Goal: Information Seeking & Learning: Learn about a topic

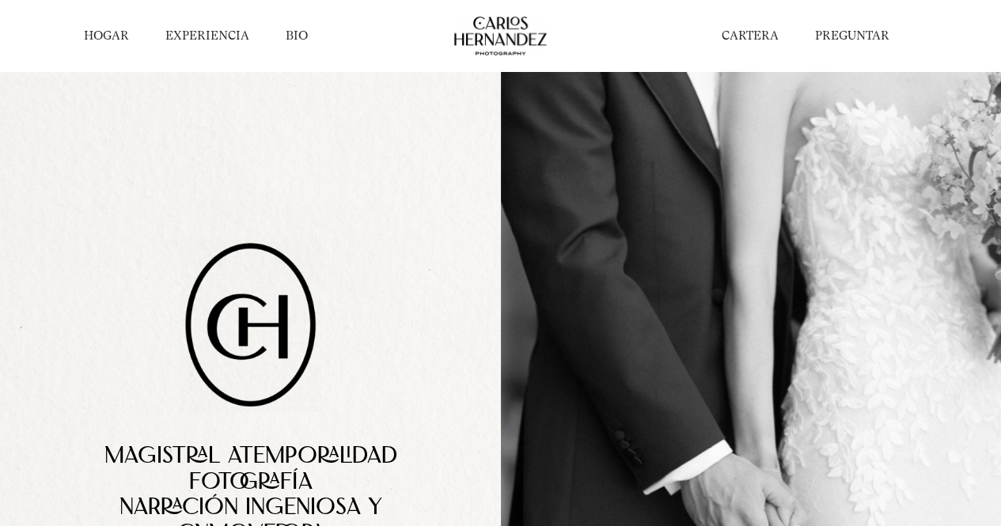
scroll to position [237, 0]
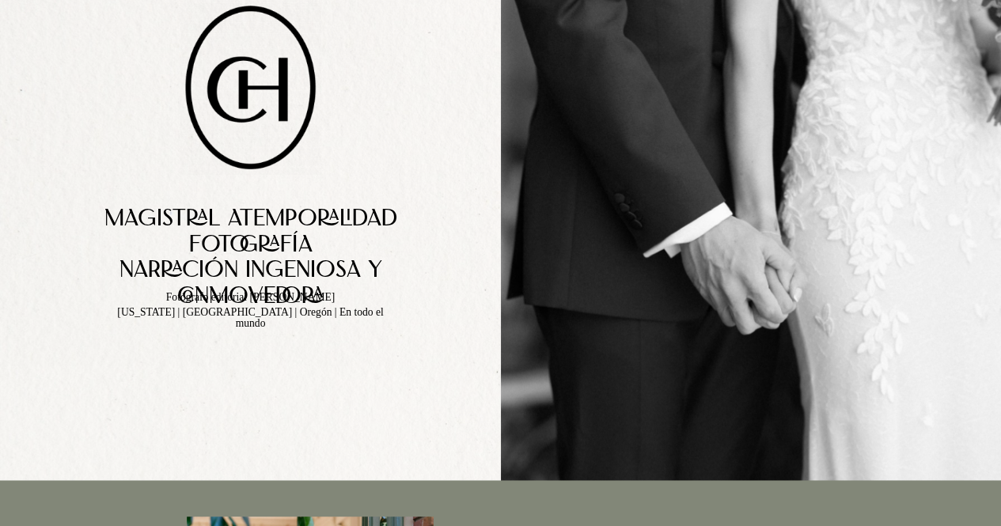
click at [100, 220] on h2 "Magistral atemporalidad" at bounding box center [250, 220] width 344 height 26
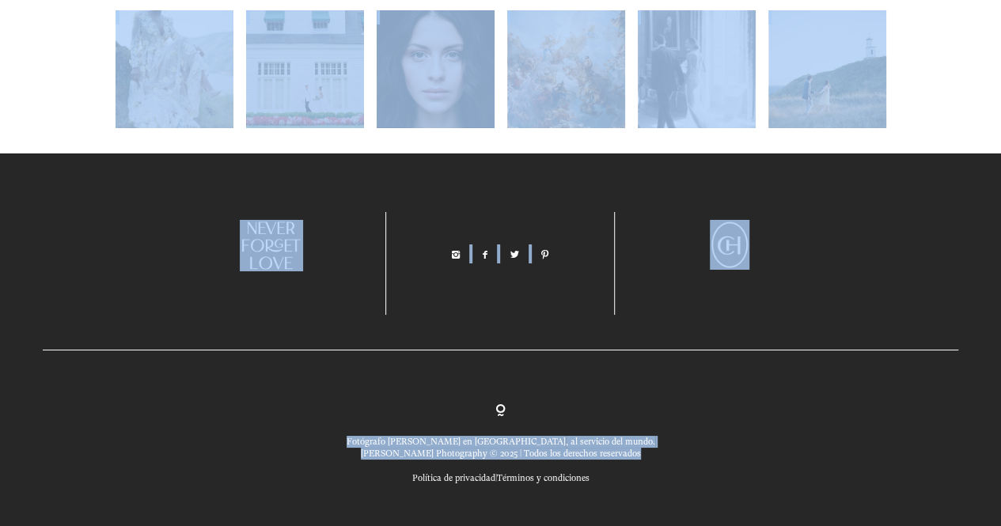
scroll to position [5818, 0]
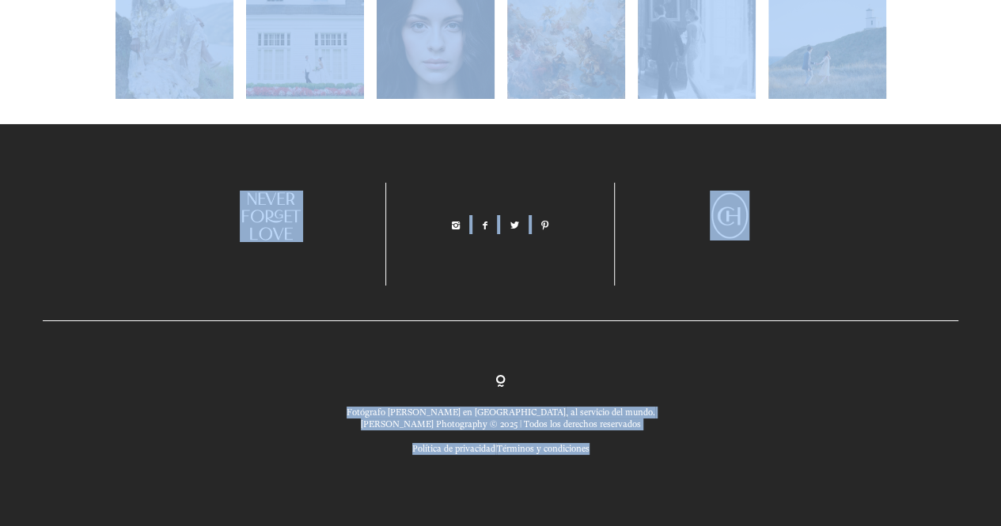
drag, startPoint x: 104, startPoint y: 219, endPoint x: 622, endPoint y: 473, distance: 576.5
copy div "Magistral atemporalidad Fotografía Narración ingeniosa y conmovedora Fotógrafo …"
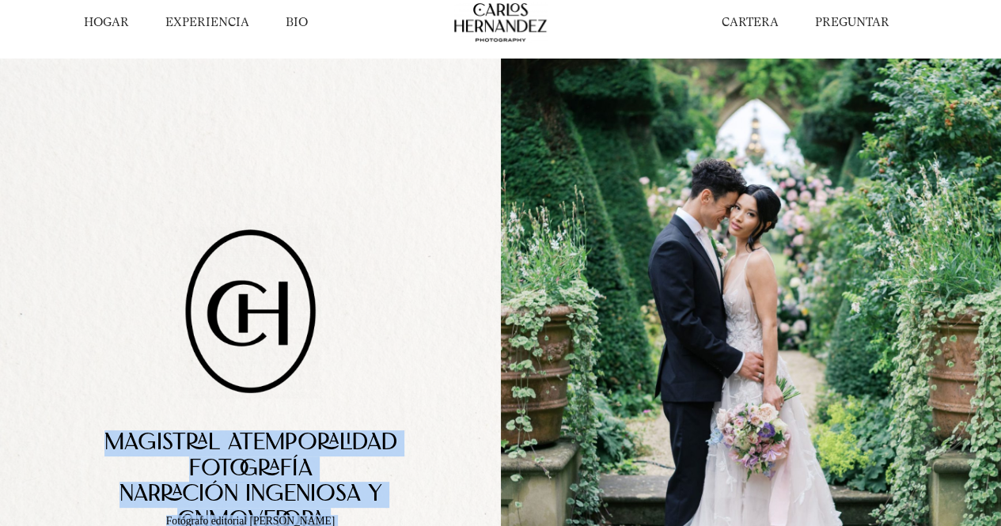
scroll to position [0, 0]
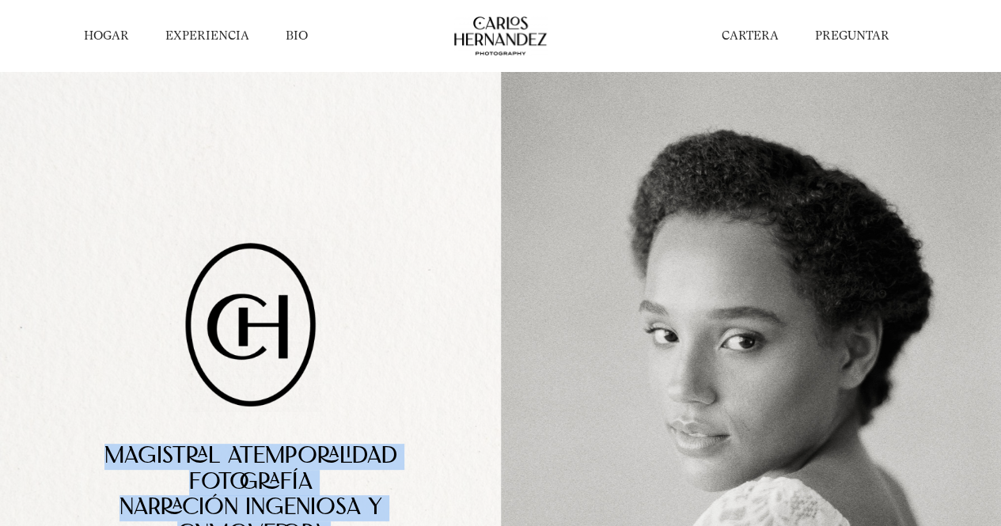
click at [119, 32] on font "HOGAR" at bounding box center [106, 35] width 45 height 14
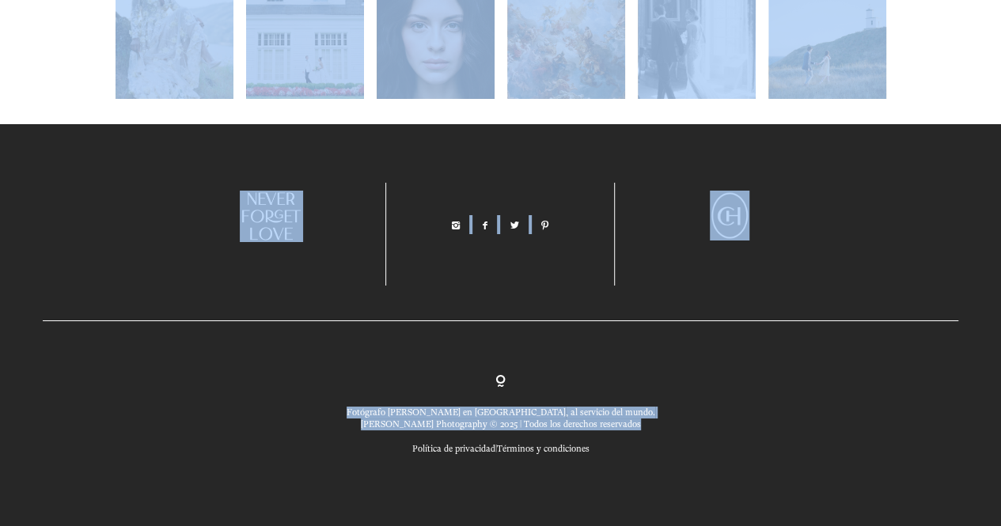
scroll to position [5818, 0]
drag, startPoint x: 106, startPoint y: 382, endPoint x: 620, endPoint y: 458, distance: 519.1
copy div "Magistral atemporalidad Fotografía Narración ingeniosa y conmovedora Fotógrafo …"
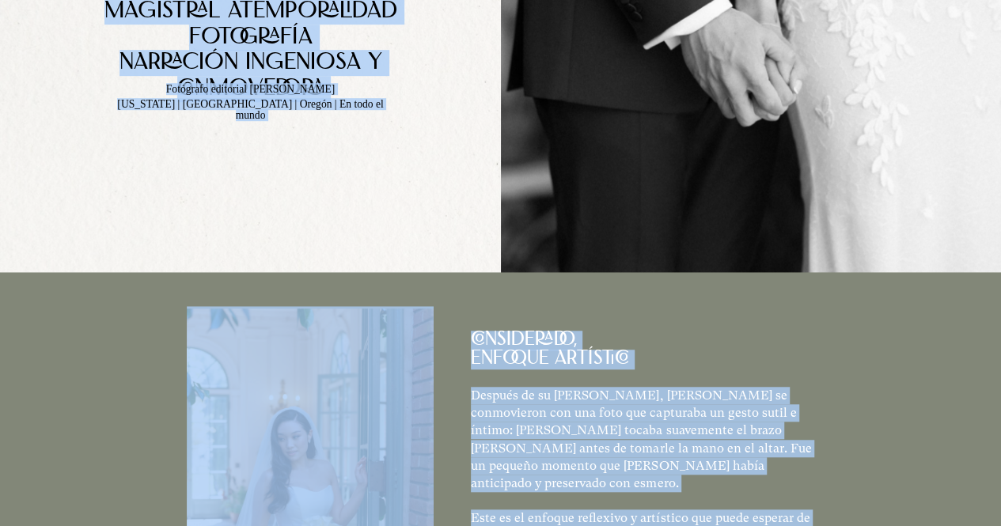
scroll to position [0, 0]
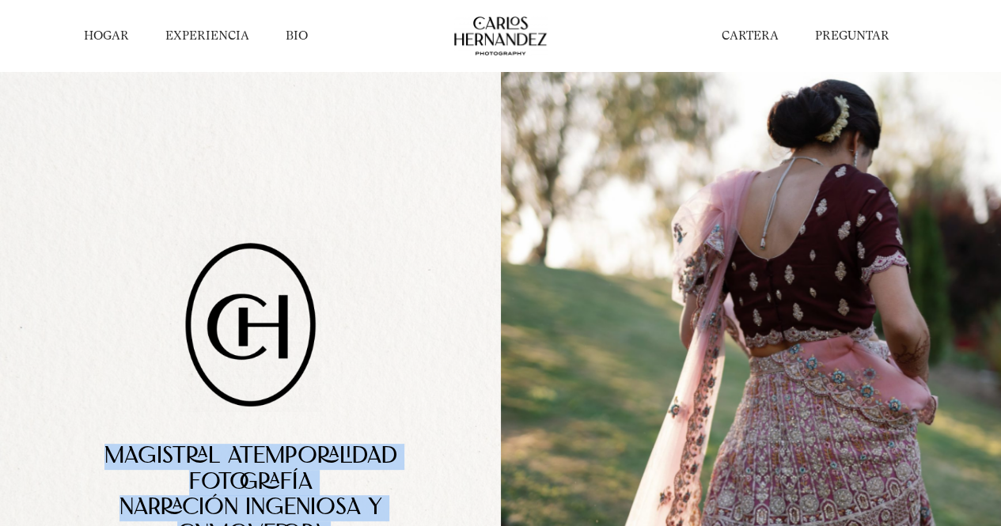
click at [203, 36] on font "EXPERIENCIA" at bounding box center [207, 35] width 84 height 14
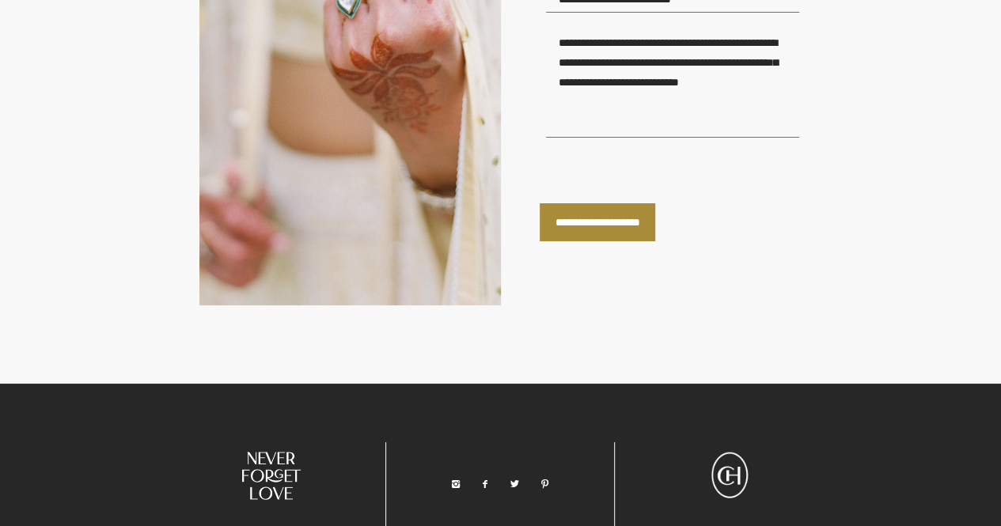
scroll to position [2743, 0]
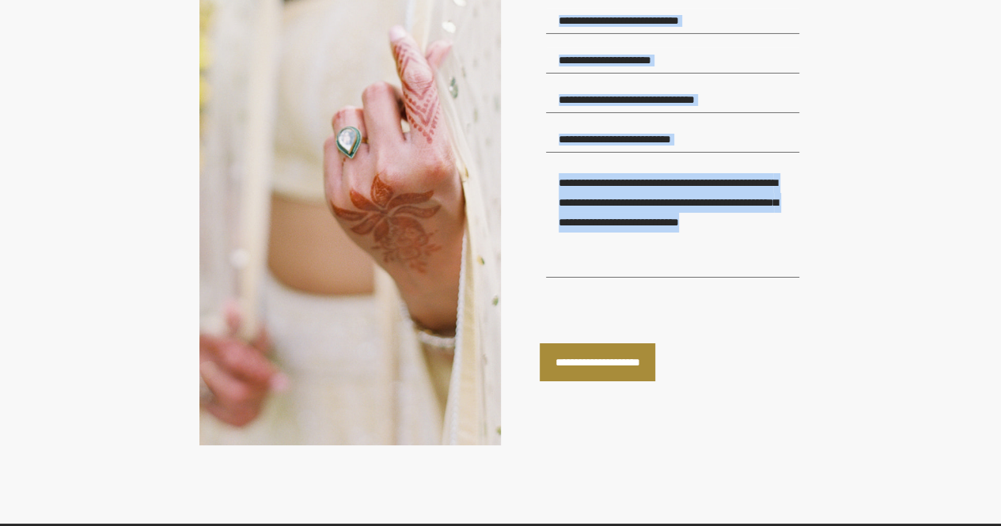
drag, startPoint x: 294, startPoint y: 260, endPoint x: 660, endPoint y: 341, distance: 374.4
copy div "LA EXPERIENCIA devoción a su artesanía y clientes Unos días después de su boda …"
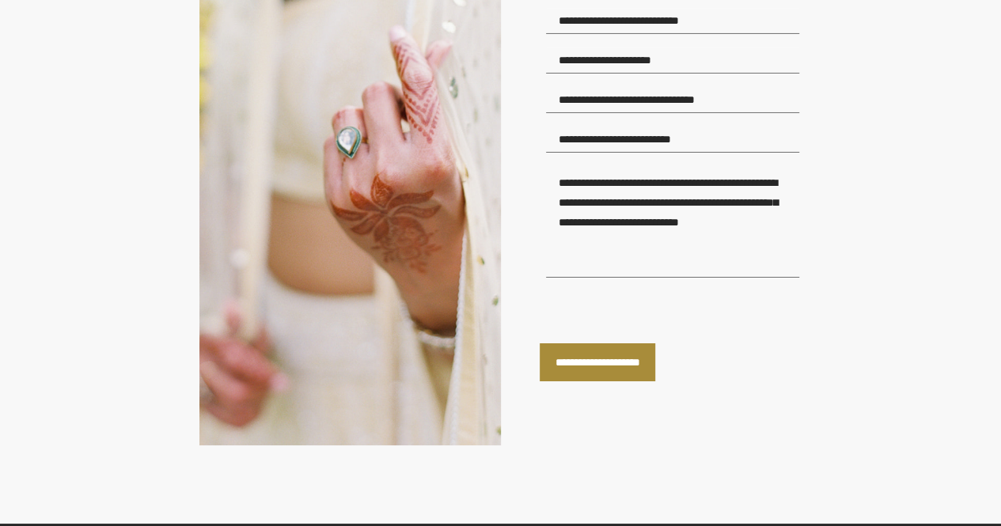
drag, startPoint x: 654, startPoint y: 275, endPoint x: 590, endPoint y: 227, distance: 79.6
click at [526, 139] on div "**********" at bounding box center [651, 34] width 301 height 822
drag, startPoint x: 630, startPoint y: 275, endPoint x: 570, endPoint y: 183, distance: 110.4
click at [570, 183] on div "**********" at bounding box center [671, 95] width 262 height 573
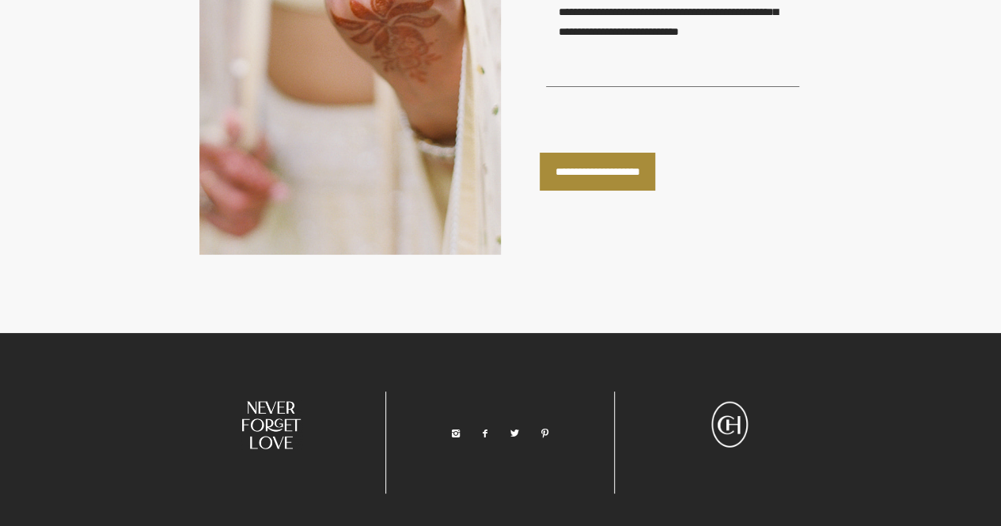
scroll to position [2623, 0]
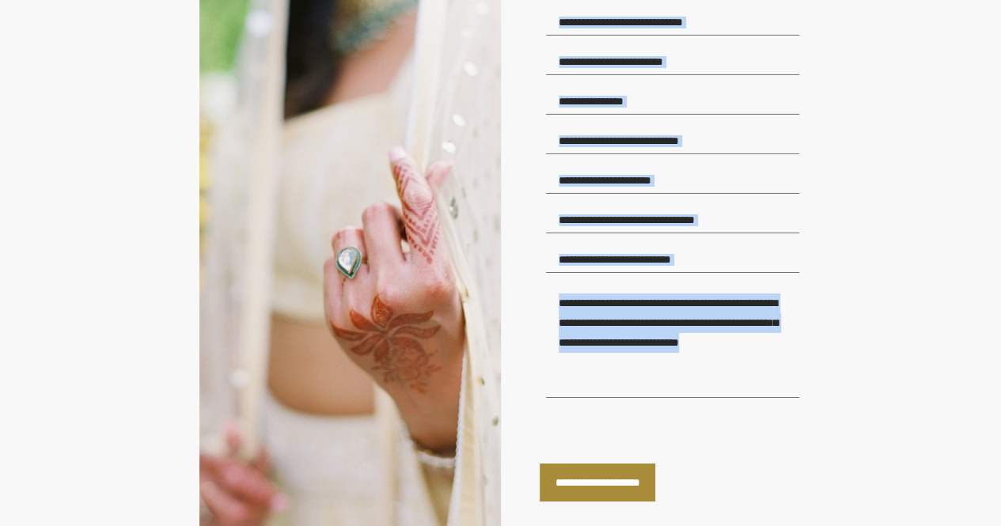
drag, startPoint x: 295, startPoint y: 184, endPoint x: 729, endPoint y: 438, distance: 502.9
copy div "LA EXPERIENCIA devoción a su artesanía y clientes Unos días después de su boda …"
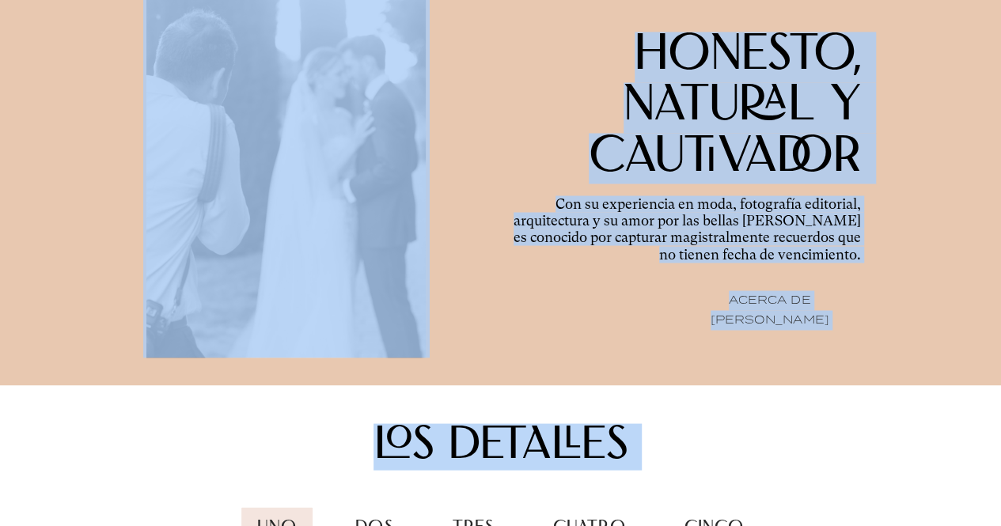
scroll to position [1436, 0]
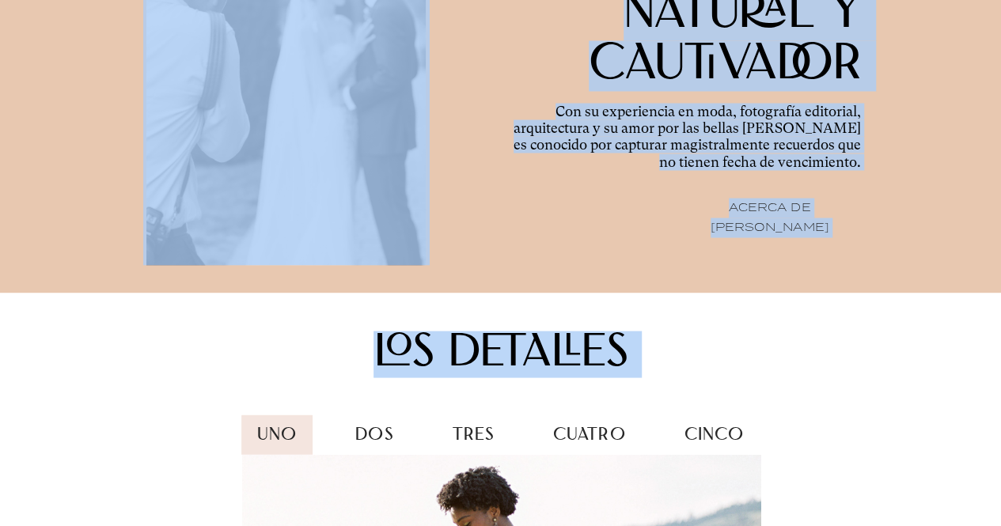
copy div "LA EXPERIENCIA devoción a su artesanía y clientes Unos días después de su boda …"
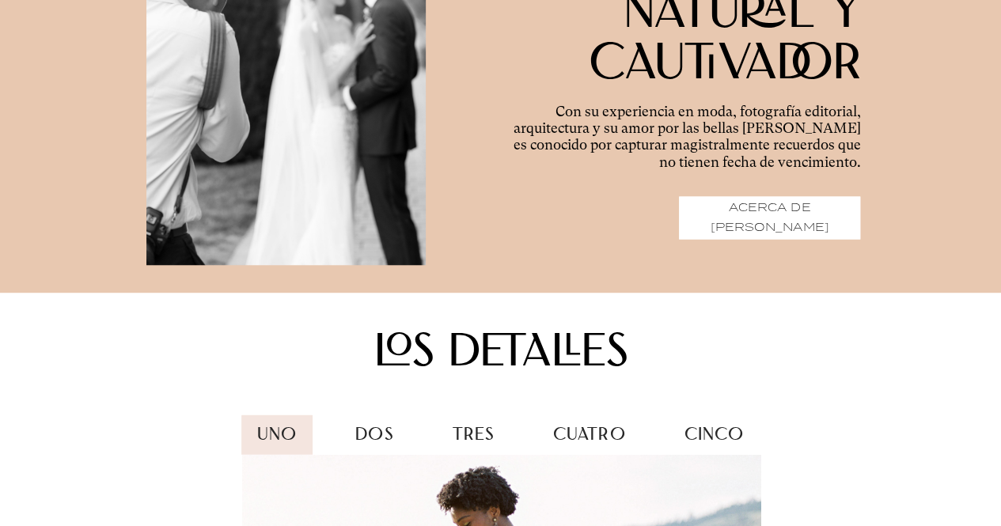
click at [811, 236] on font "ACERCA DE CARLOS" at bounding box center [770, 217] width 118 height 37
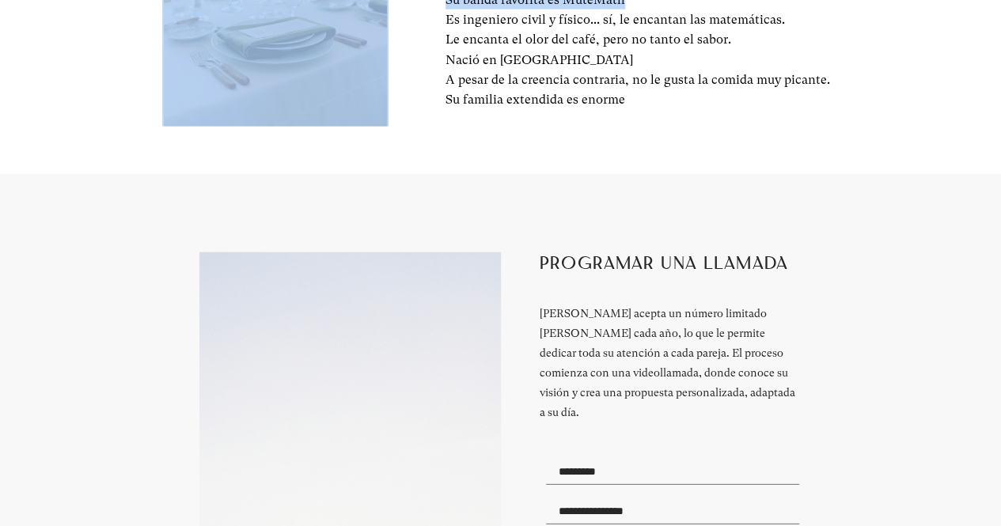
scroll to position [1956, 0]
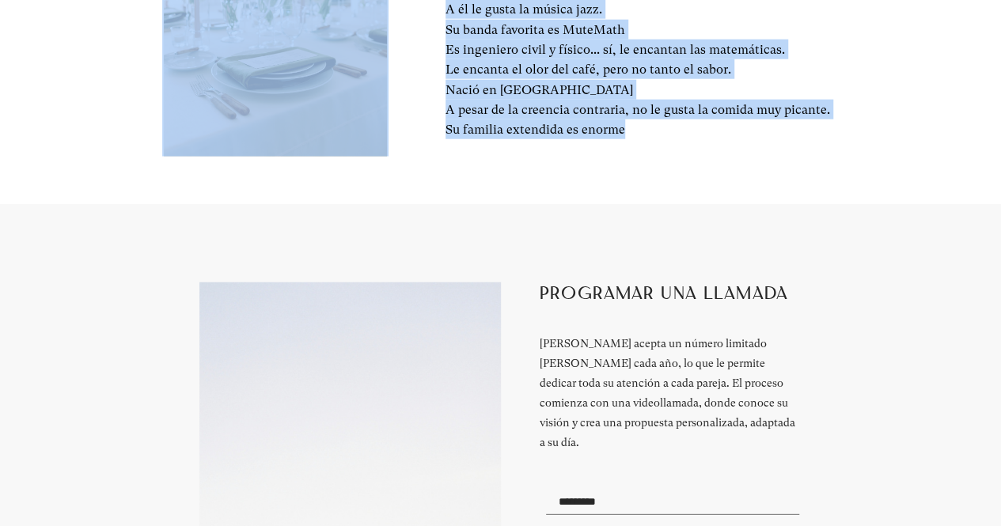
drag, startPoint x: 360, startPoint y: 146, endPoint x: 677, endPoint y: 140, distance: 316.5
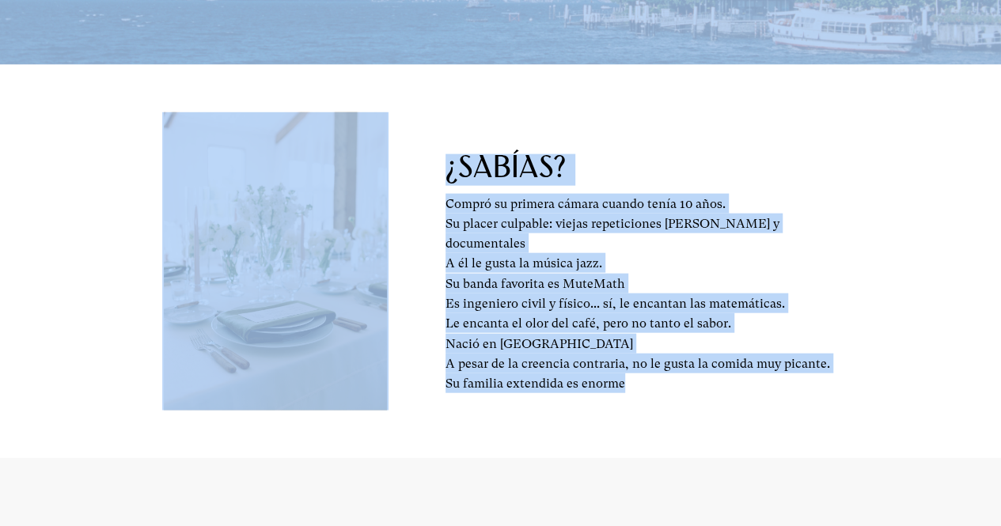
scroll to position [1639, 0]
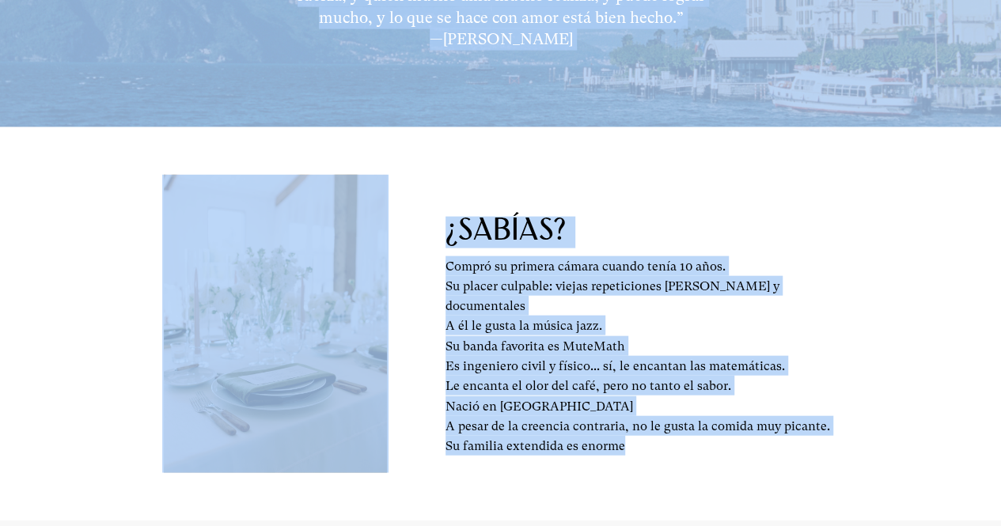
copy div "Conoce a Carlos No sólo un artista, sino también un artesano. Todos los fotógra…"
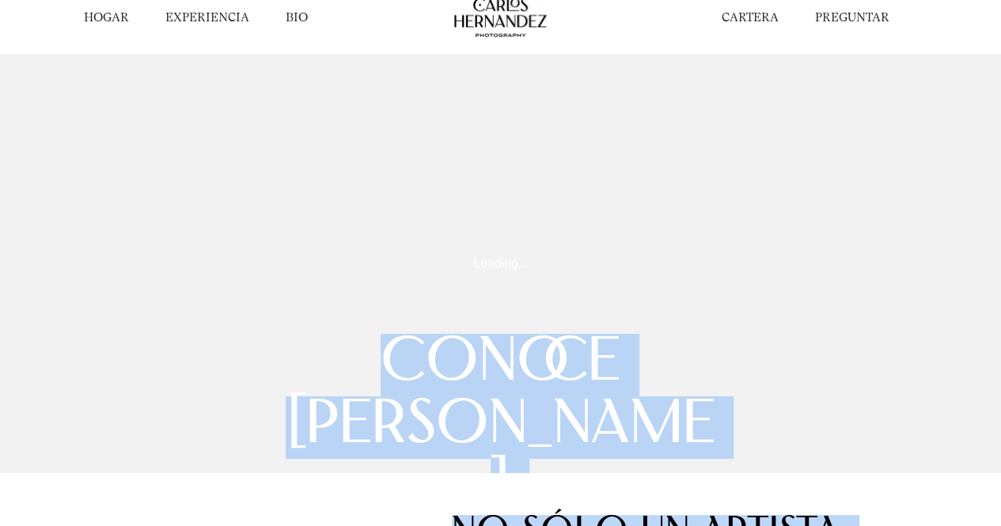
scroll to position [0, 0]
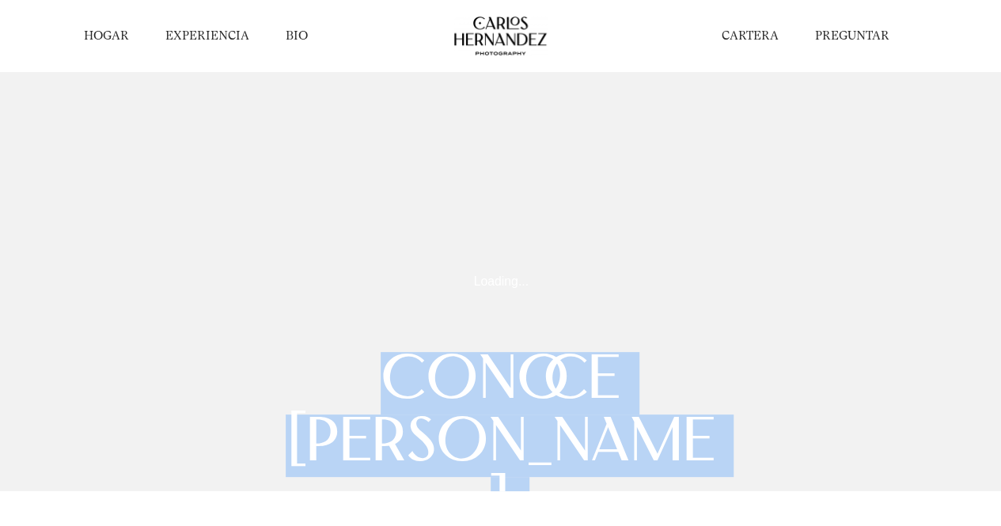
click at [294, 31] on font "BIO" at bounding box center [296, 35] width 22 height 14
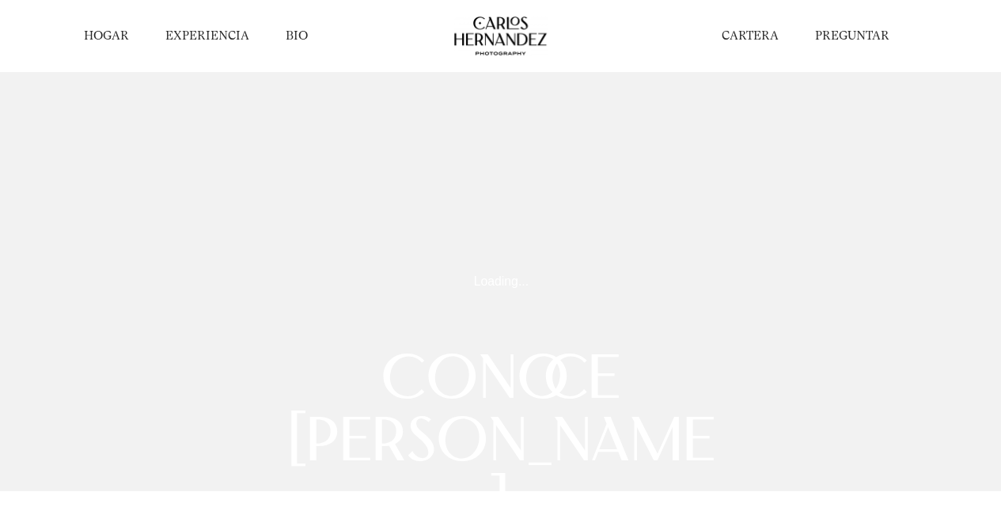
click at [760, 34] on font "CARTERA" at bounding box center [750, 35] width 57 height 14
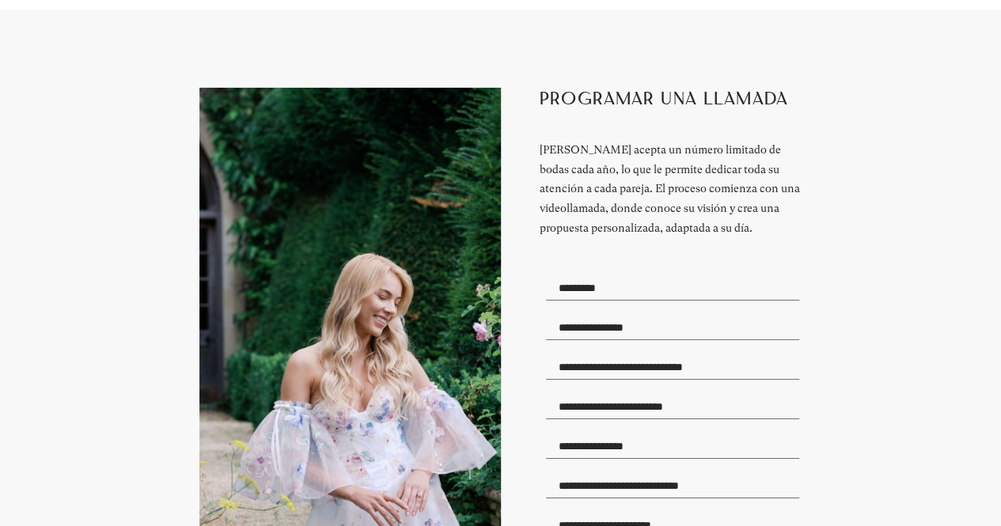
scroll to position [11262, 0]
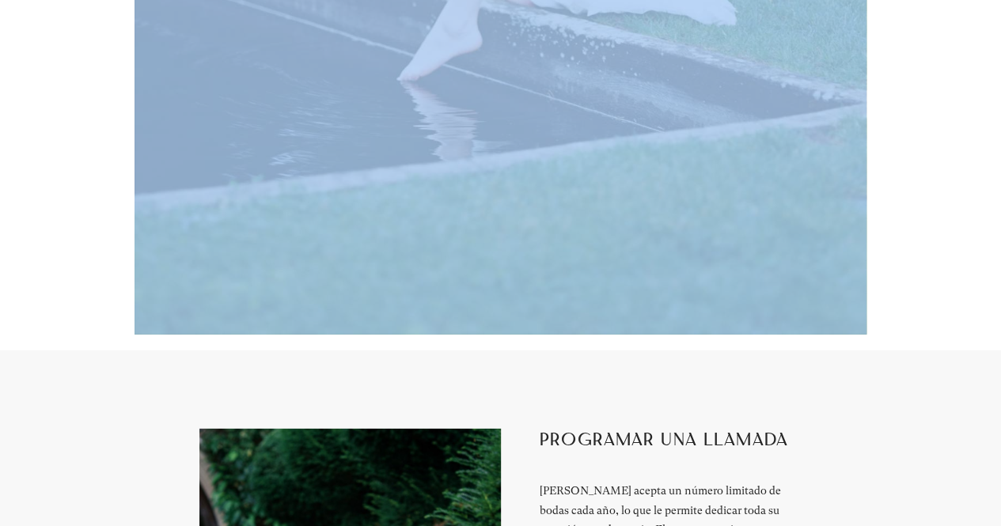
drag, startPoint x: 359, startPoint y: 170, endPoint x: 792, endPoint y: 290, distance: 449.0
copy div "Fotografías que honran tu historia con emoción, arte y belleza atemporal."
